Goal: Transaction & Acquisition: Purchase product/service

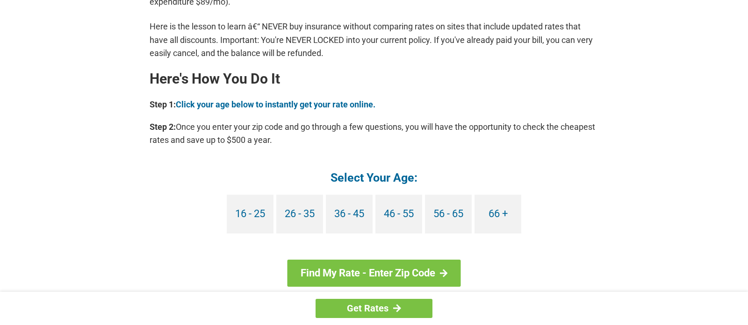
scroll to position [800, 0]
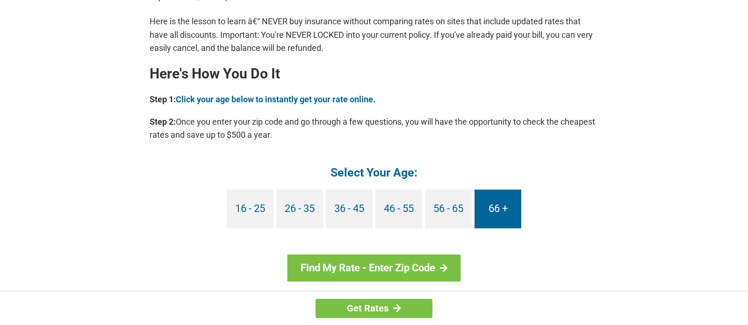
click at [496, 205] on link "66 +" at bounding box center [497, 209] width 47 height 39
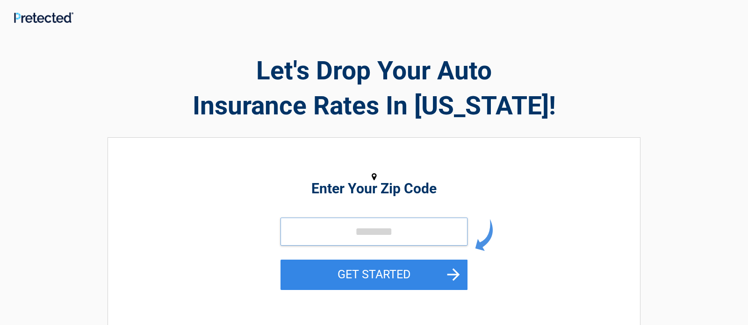
click at [344, 237] on input "tel" at bounding box center [373, 232] width 187 height 28
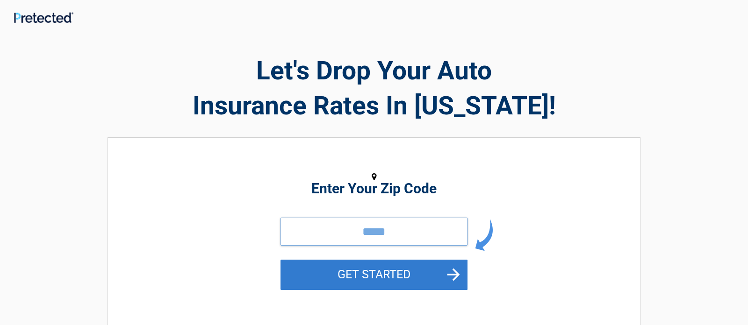
type input "*****"
click at [368, 273] on button "GET STARTED" at bounding box center [373, 275] width 187 height 30
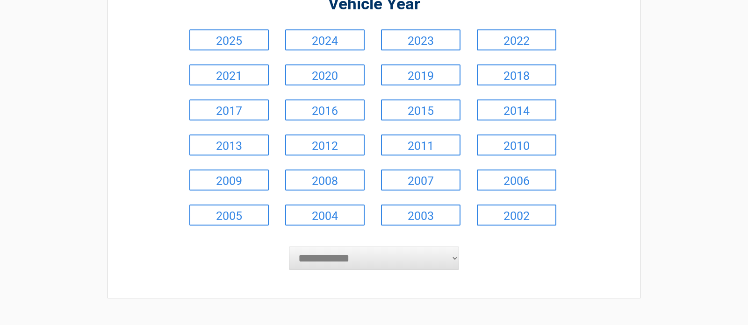
scroll to position [109, 0]
click at [532, 215] on link "2002" at bounding box center [516, 215] width 79 height 21
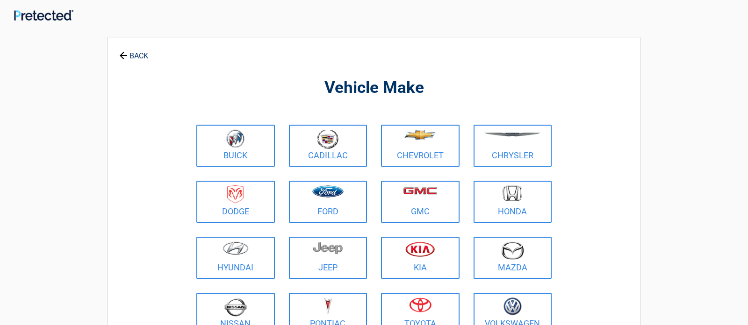
scroll to position [0, 0]
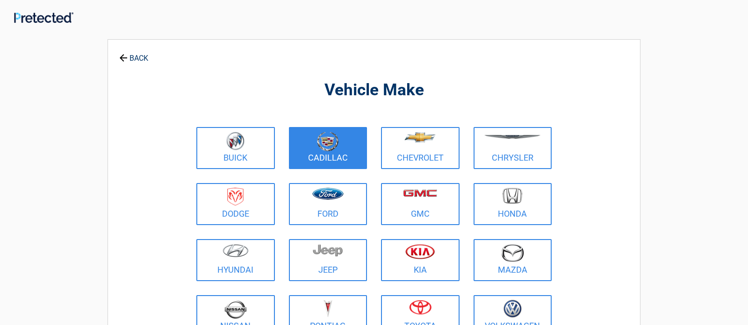
click at [341, 149] on figure at bounding box center [327, 142] width 67 height 21
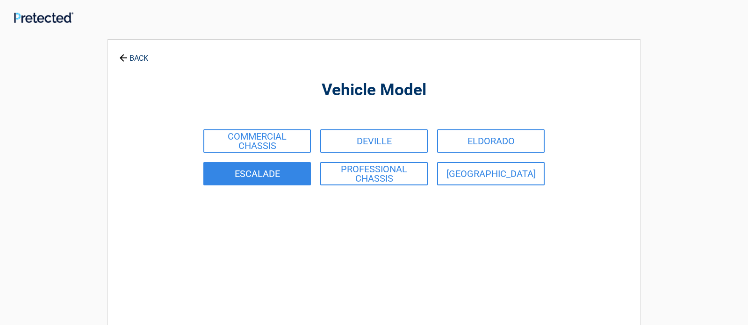
click at [260, 173] on link "ESCALADE" at bounding box center [256, 173] width 107 height 23
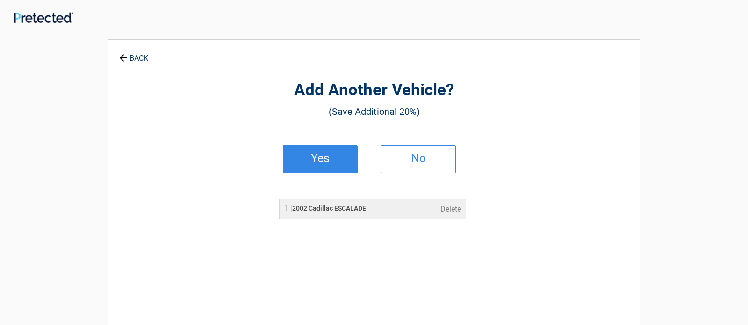
click at [320, 159] on h2 "Yes" at bounding box center [320, 158] width 55 height 7
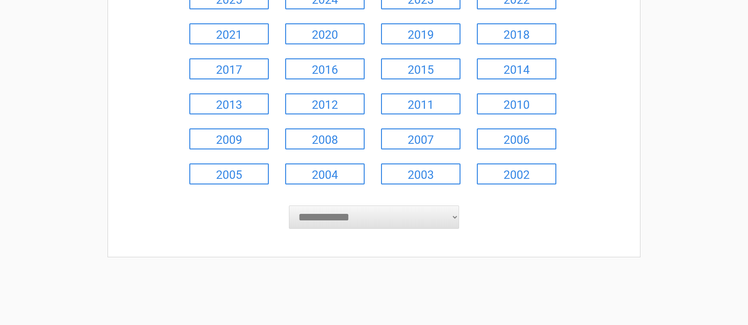
scroll to position [151, 0]
select select "****"
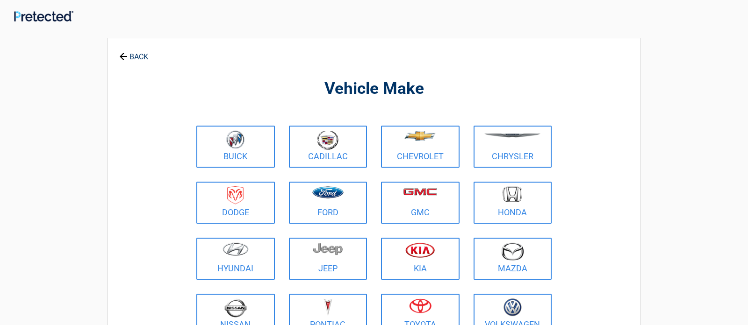
scroll to position [0, 0]
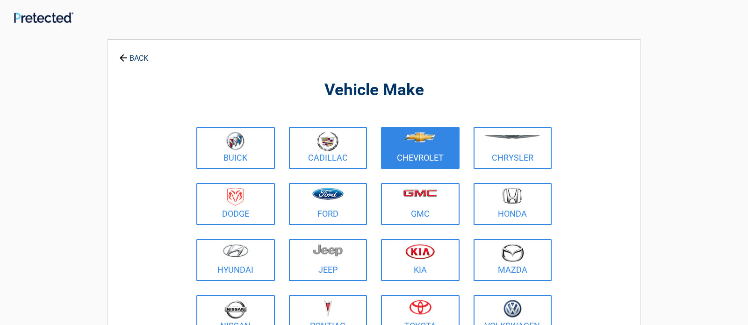
click at [435, 145] on figure at bounding box center [420, 142] width 67 height 21
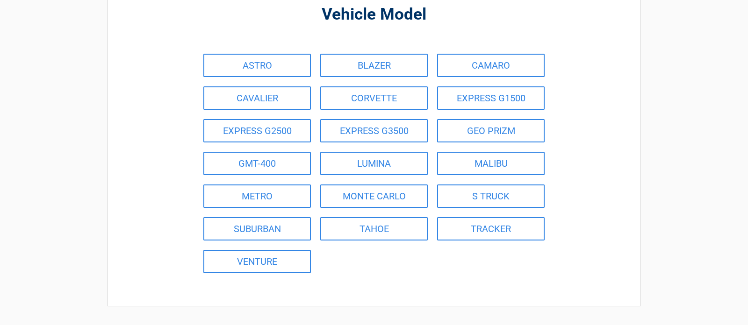
scroll to position [77, 0]
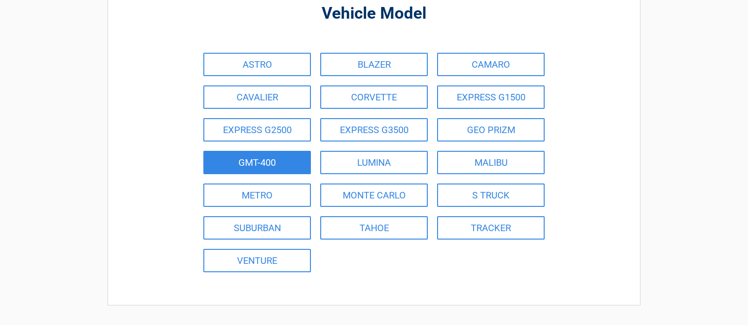
click at [230, 161] on link "GMT-400" at bounding box center [256, 162] width 107 height 23
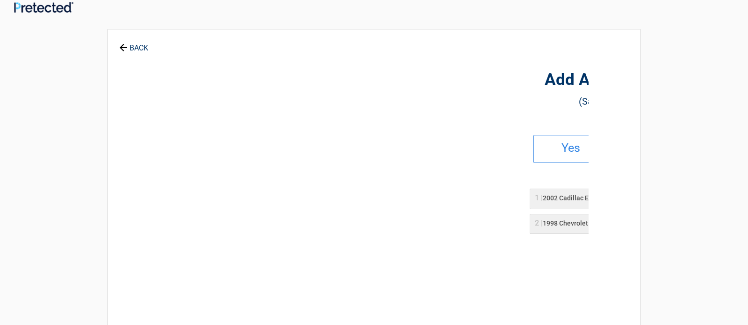
scroll to position [0, 0]
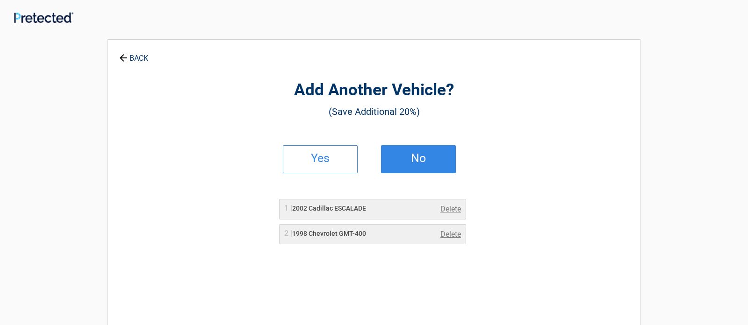
click at [418, 156] on h2 "No" at bounding box center [418, 158] width 55 height 7
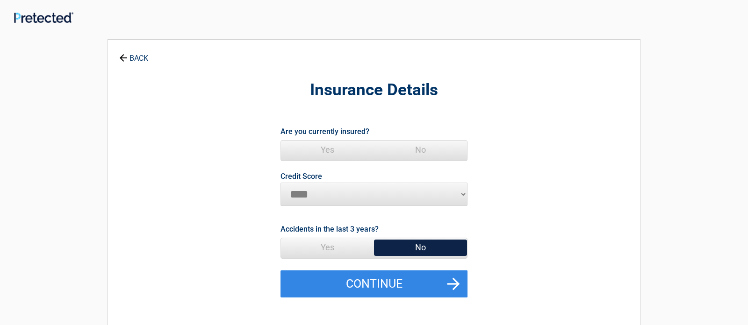
click at [327, 149] on span "Yes" at bounding box center [327, 150] width 93 height 19
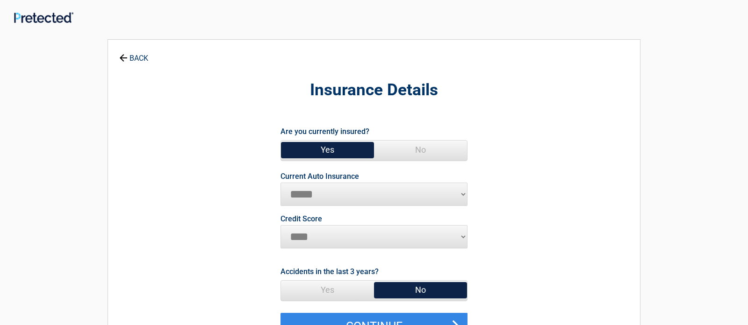
select select "**********"
select select "*********"
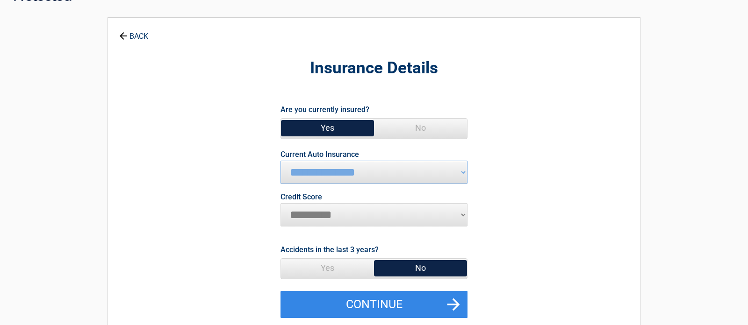
scroll to position [32, 0]
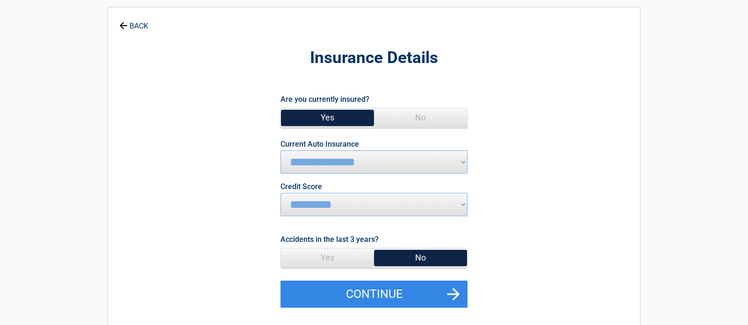
click at [437, 254] on span "No" at bounding box center [420, 258] width 93 height 19
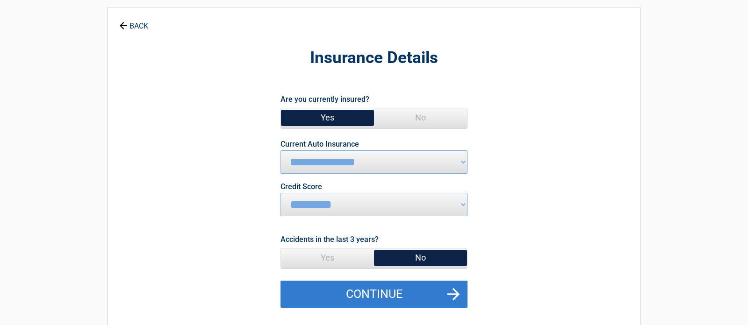
click at [422, 289] on button "Continue" at bounding box center [373, 294] width 187 height 27
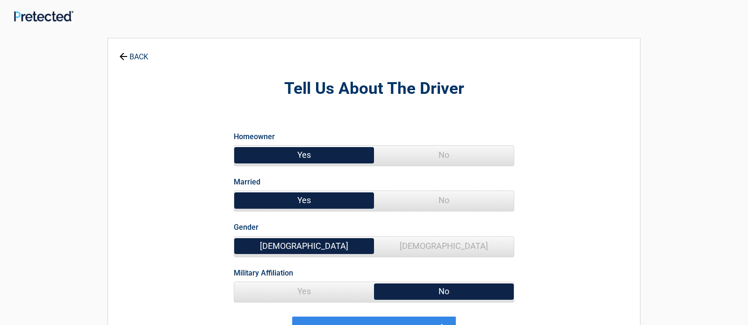
scroll to position [0, 0]
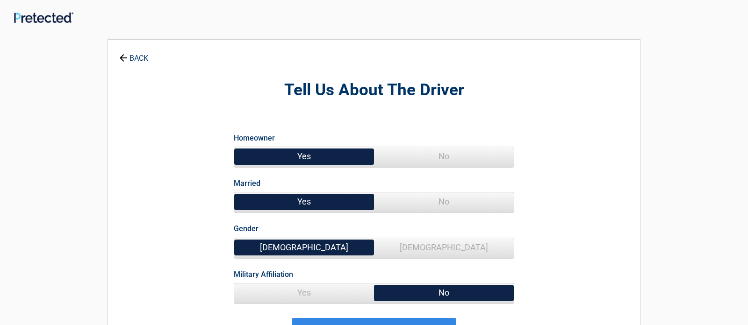
click at [450, 199] on span "No" at bounding box center [444, 202] width 140 height 19
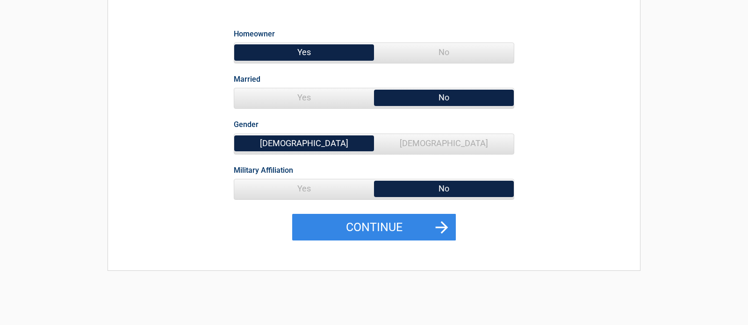
scroll to position [105, 0]
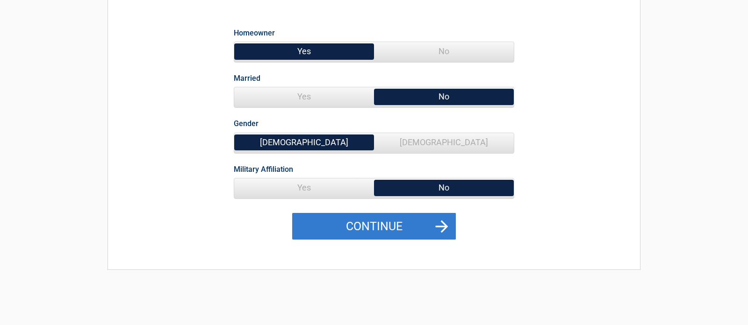
click at [369, 231] on button "Continue" at bounding box center [374, 226] width 164 height 27
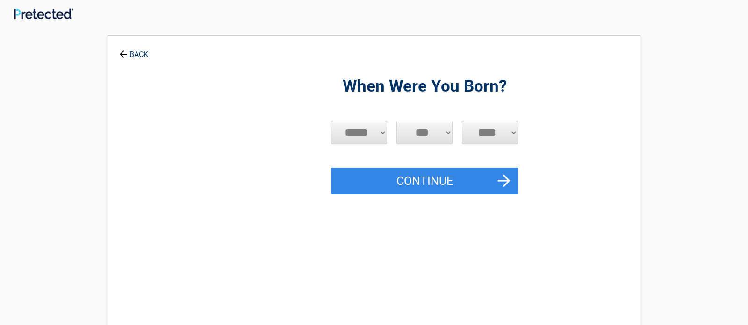
scroll to position [0, 0]
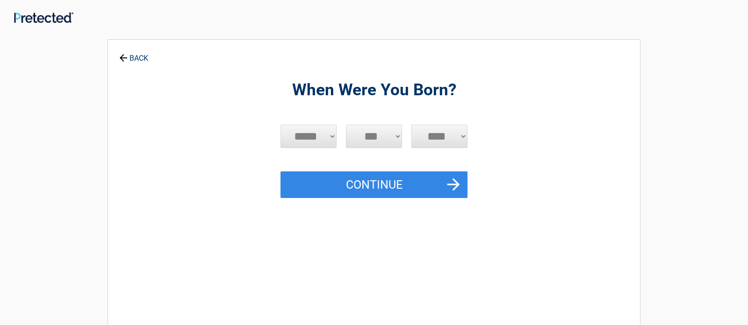
select select "*"
select select "****"
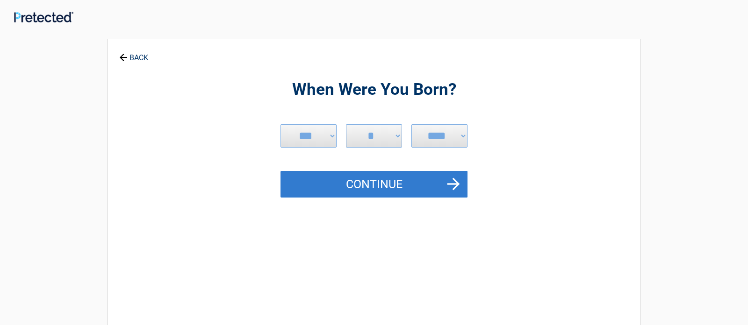
click at [439, 184] on button "Continue" at bounding box center [373, 184] width 187 height 27
